Goal: Feedback & Contribution: Leave review/rating

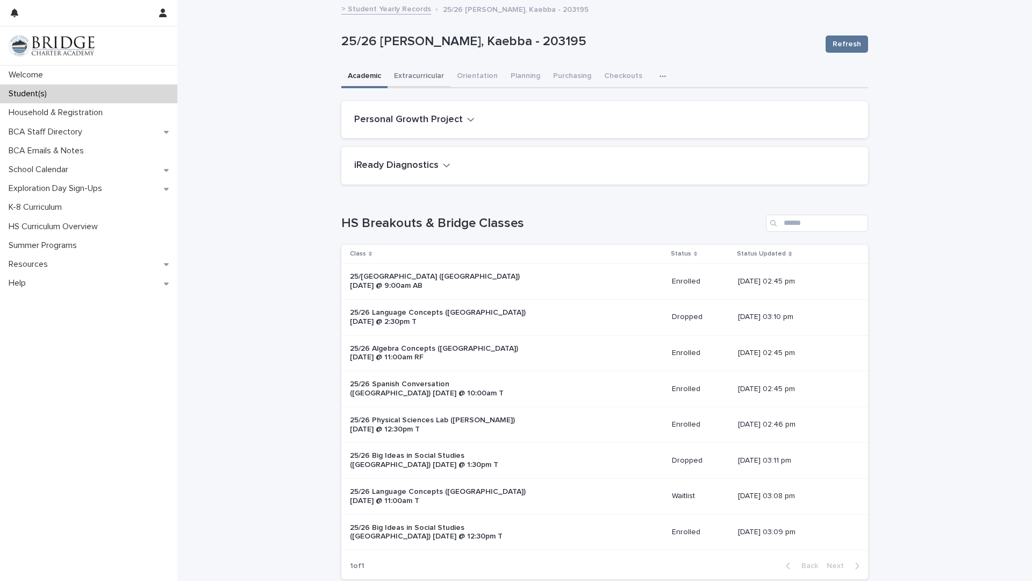
click at [415, 75] on button "Extracurricular" at bounding box center [419, 77] width 63 height 23
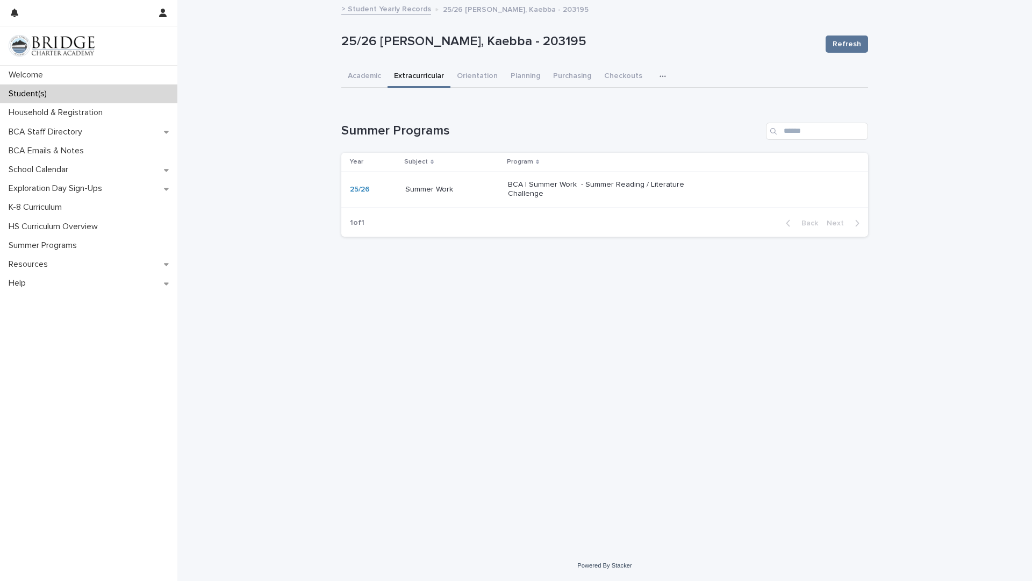
click at [584, 198] on div "BCA | Summer Work - Summer Reading / Literature Challenge" at bounding box center [679, 189] width 343 height 27
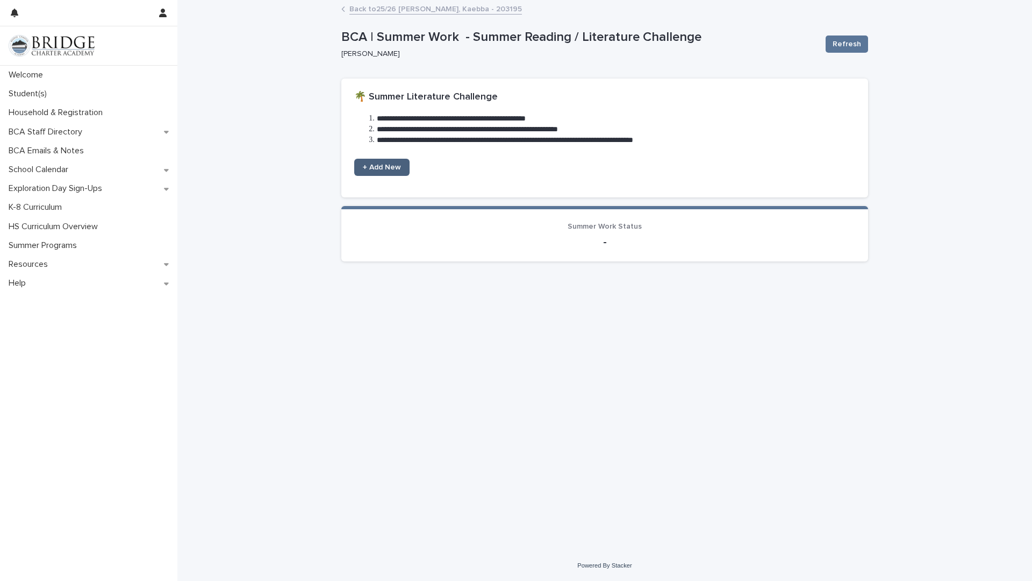
click at [377, 163] on span "+ Add New" at bounding box center [382, 167] width 38 height 8
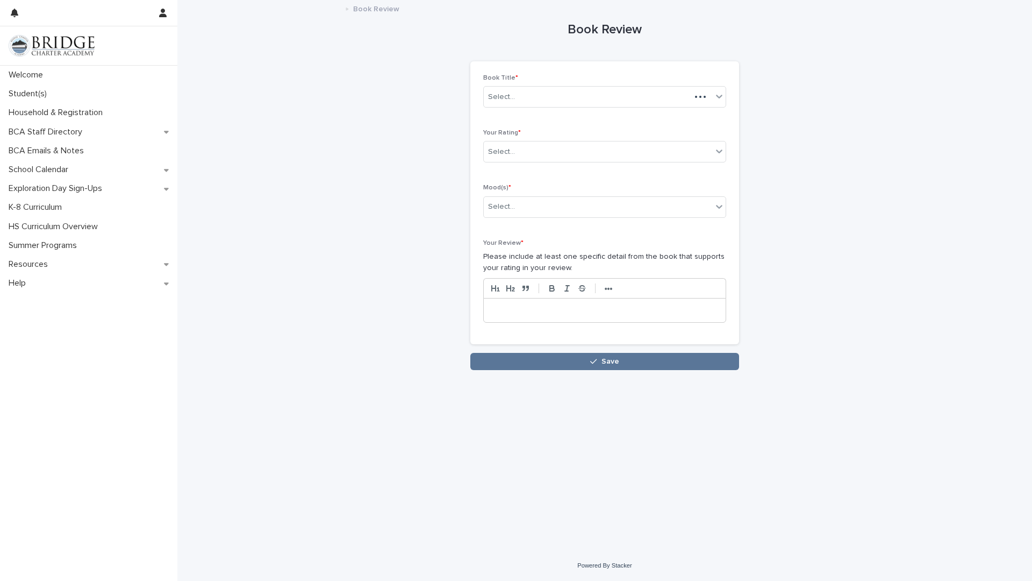
click at [505, 74] on p "Book Title *" at bounding box center [604, 78] width 243 height 8
click at [507, 88] on div "Select..." at bounding box center [598, 97] width 228 height 18
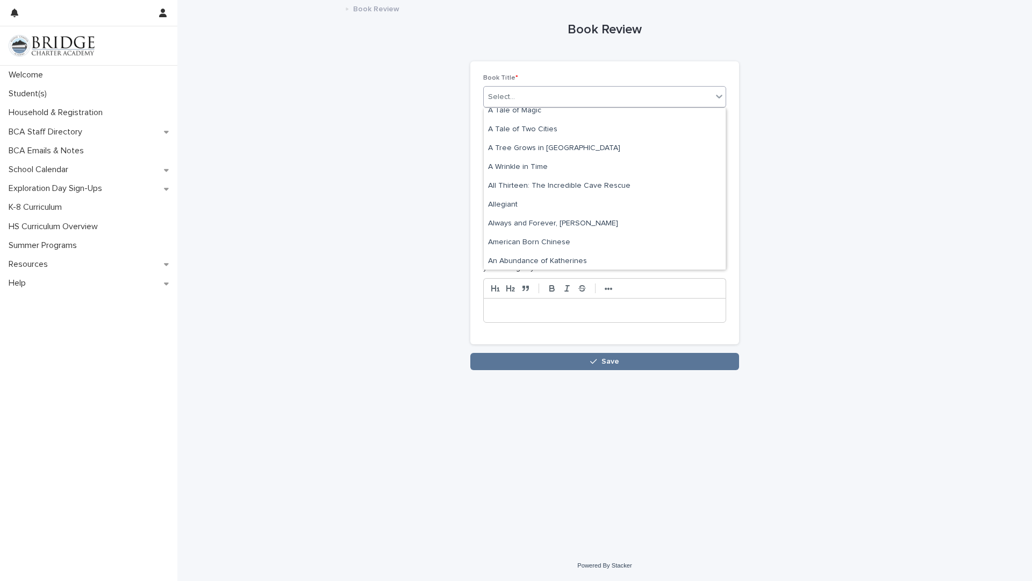
scroll to position [139, 0]
click at [533, 178] on div "All Thirteen: The Incredible Cave Rescue" at bounding box center [605, 185] width 242 height 19
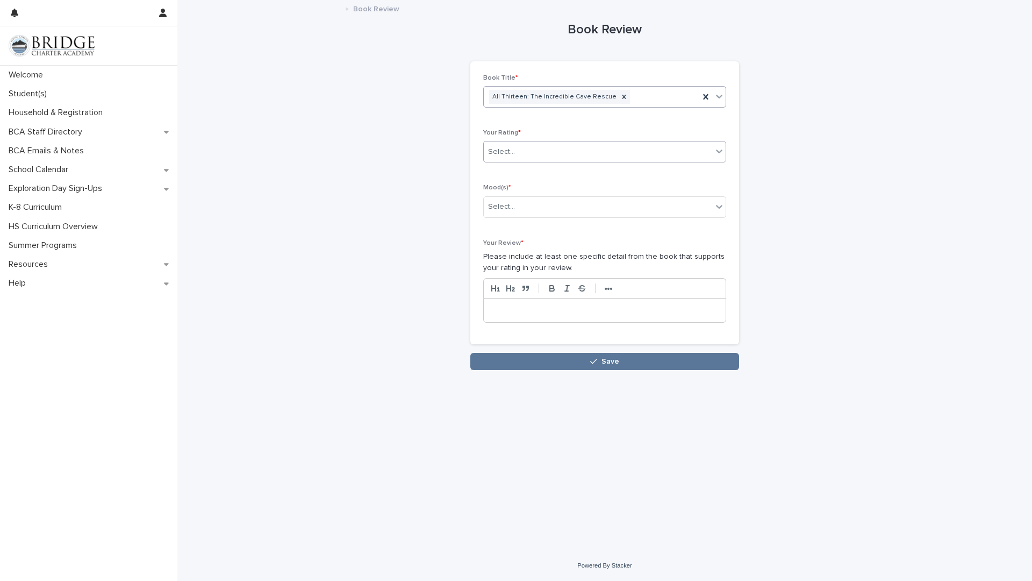
click at [539, 153] on div "Select..." at bounding box center [598, 152] width 228 height 18
click at [496, 240] on div "⭐⭐⭐⭐⭐" at bounding box center [605, 247] width 242 height 19
click at [512, 198] on div "Select..." at bounding box center [598, 207] width 228 height 18
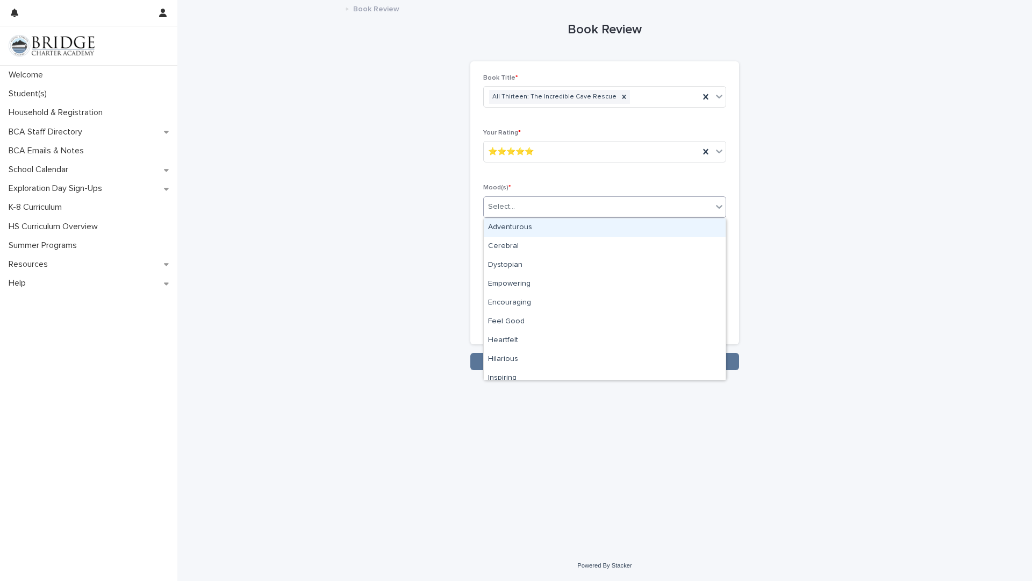
click at [510, 232] on div "Adventurous" at bounding box center [605, 227] width 242 height 19
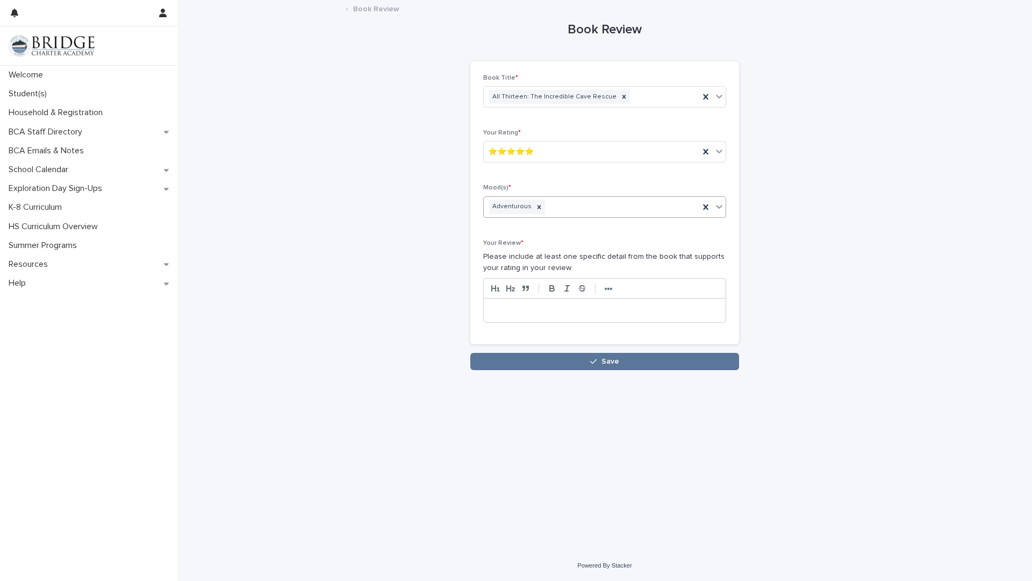
click at [556, 205] on div "Adventurous" at bounding box center [592, 206] width 216 height 19
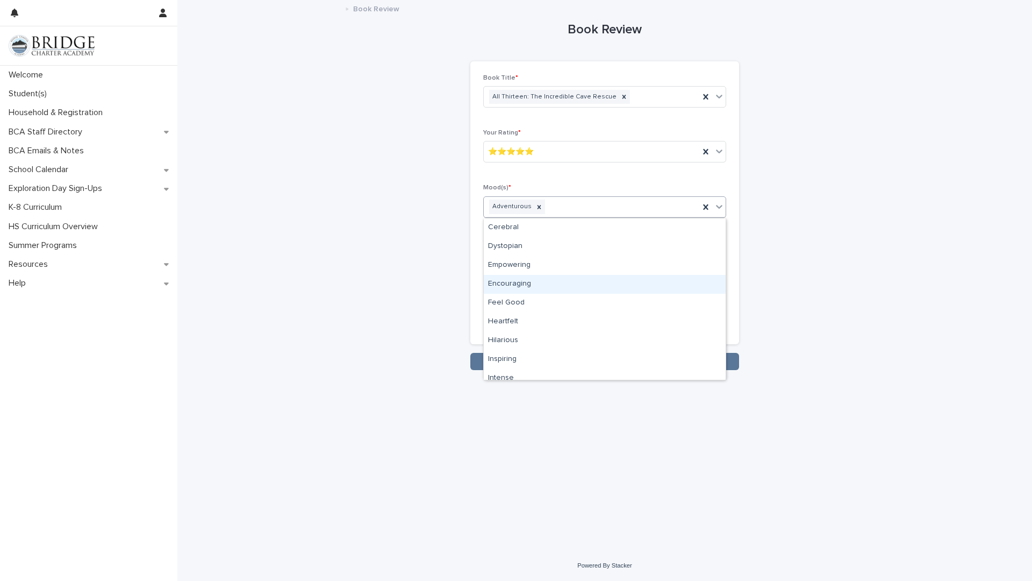
click at [534, 283] on div "Encouraging" at bounding box center [605, 284] width 242 height 19
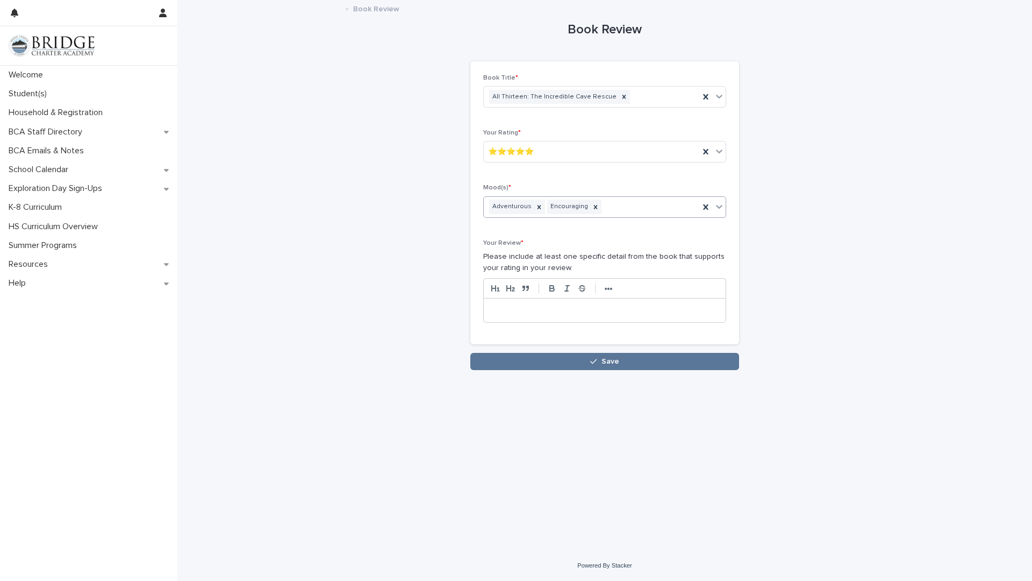
click at [654, 212] on div "Adventurous Encouraging" at bounding box center [592, 206] width 216 height 19
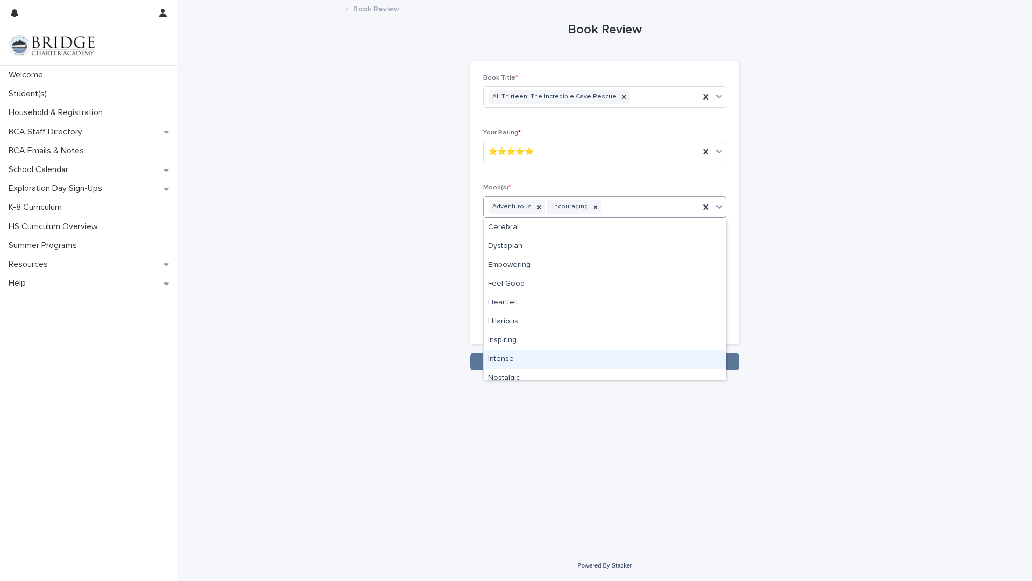
click at [491, 364] on div "Intense" at bounding box center [605, 359] width 242 height 19
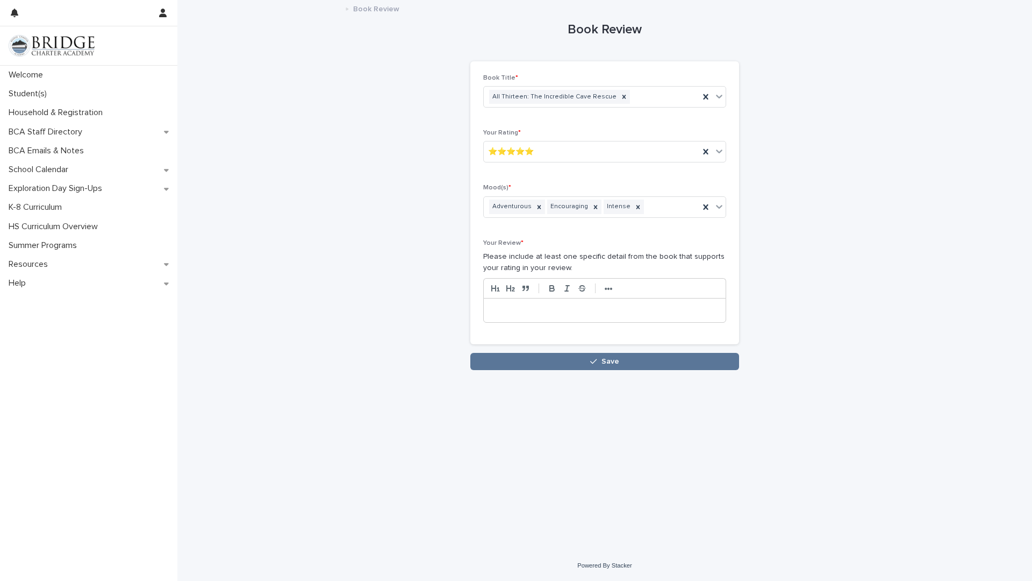
click at [514, 309] on p at bounding box center [605, 310] width 226 height 11
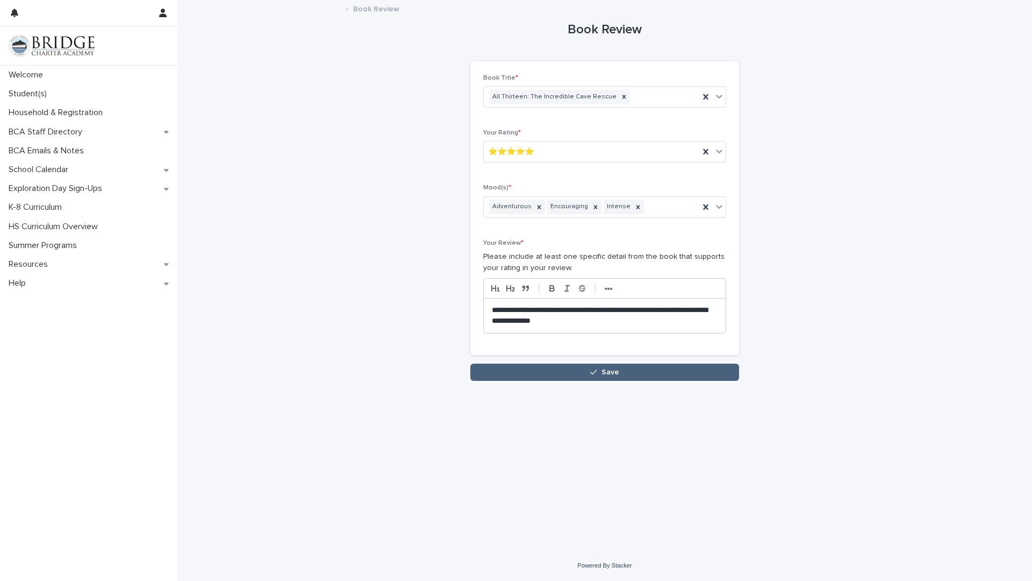
click at [588, 374] on button "Save" at bounding box center [604, 371] width 269 height 17
